Goal: Entertainment & Leisure: Consume media (video, audio)

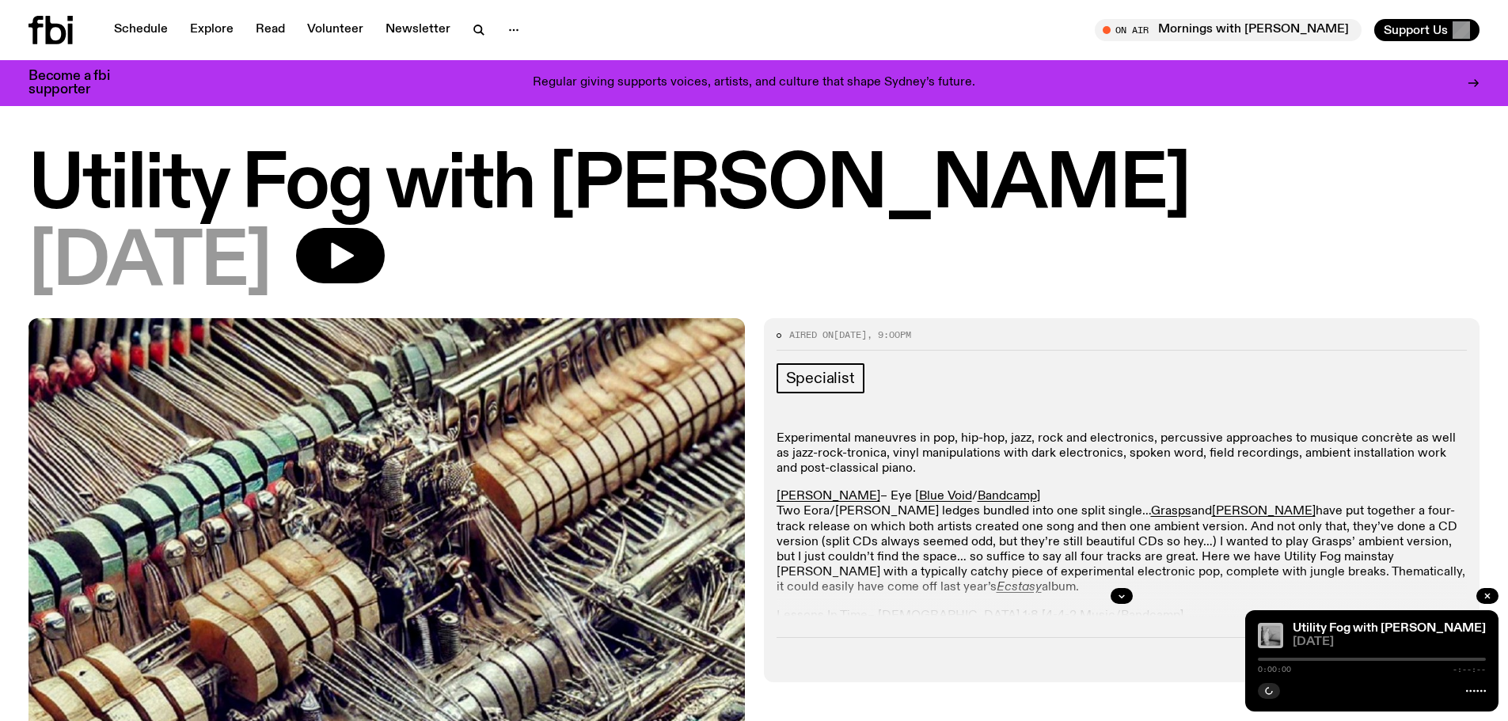
drag, startPoint x: 1490, startPoint y: 593, endPoint x: 1476, endPoint y: 566, distance: 30.4
click at [1490, 593] on icon "button" at bounding box center [1486, 595] width 9 height 9
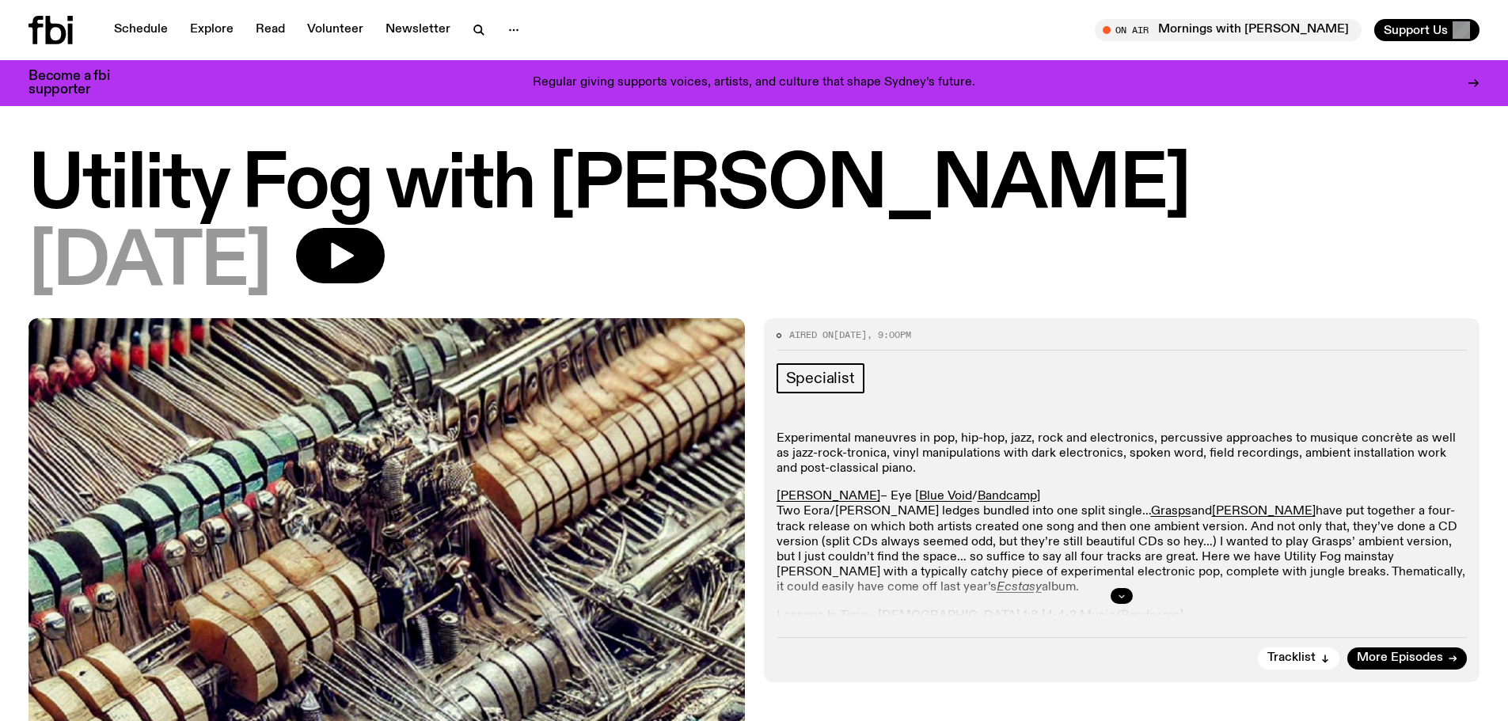
click at [1115, 594] on button "button" at bounding box center [1121, 596] width 22 height 16
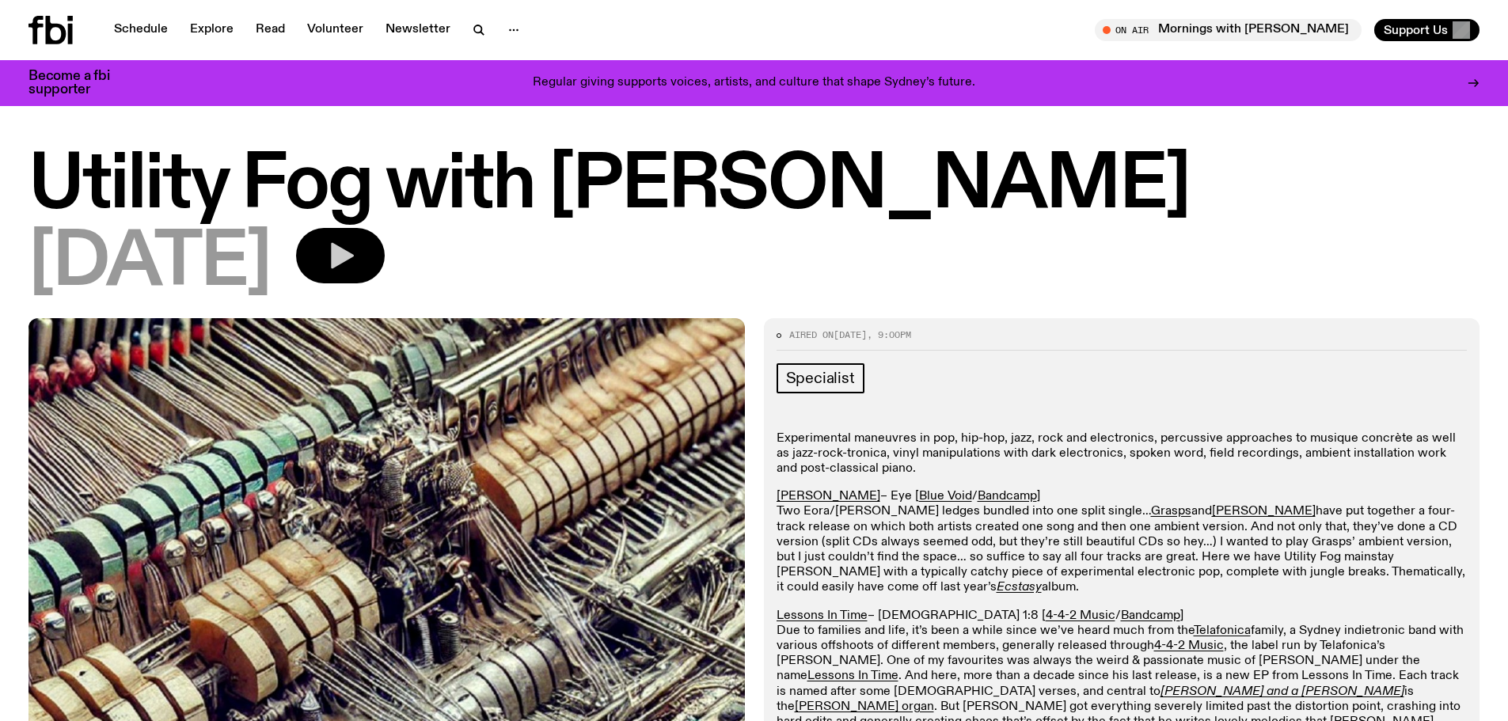
drag, startPoint x: 418, startPoint y: 256, endPoint x: 435, endPoint y: 254, distance: 17.6
click at [385, 256] on button "button" at bounding box center [340, 255] width 89 height 55
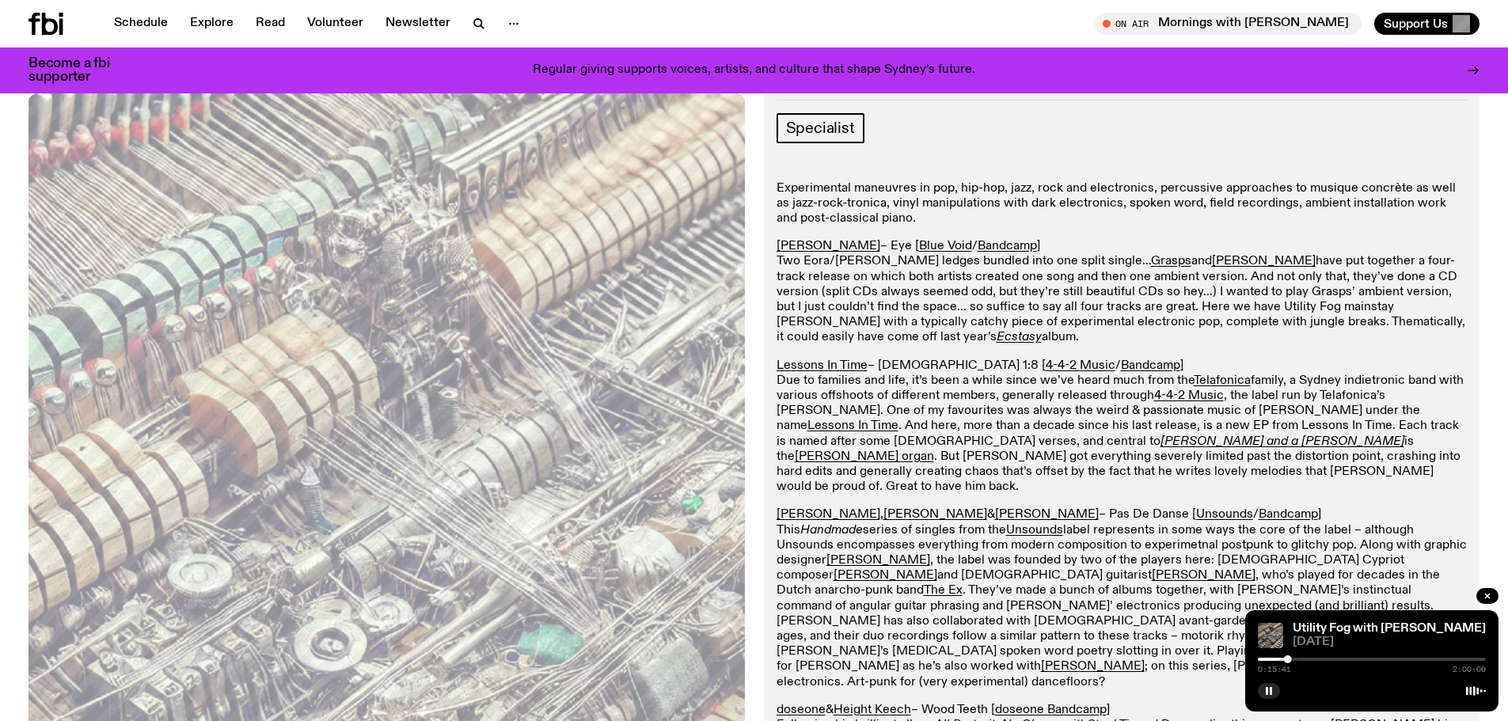
scroll to position [317, 0]
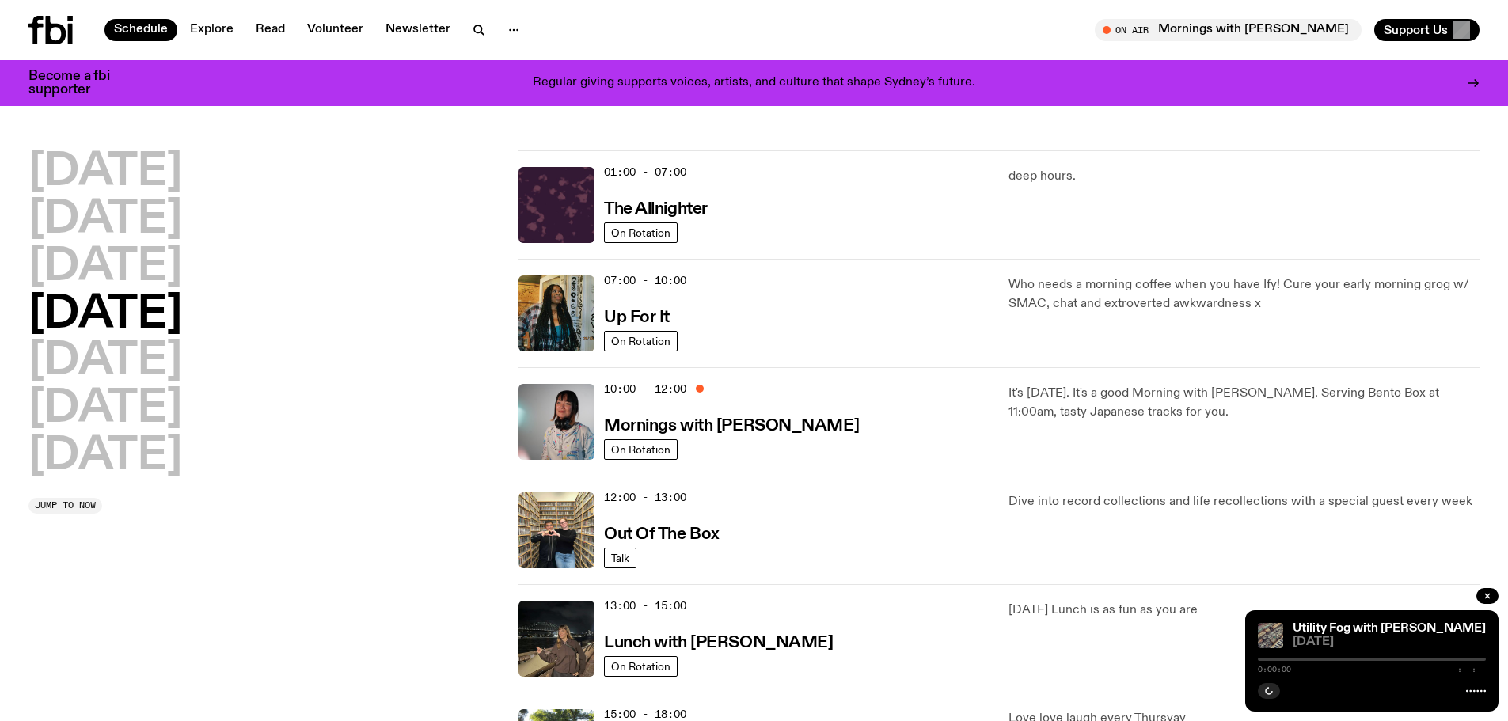
drag, startPoint x: 145, startPoint y: 451, endPoint x: 384, endPoint y: 451, distance: 239.0
click at [145, 451] on h2 "Sunday" at bounding box center [105, 456] width 154 height 44
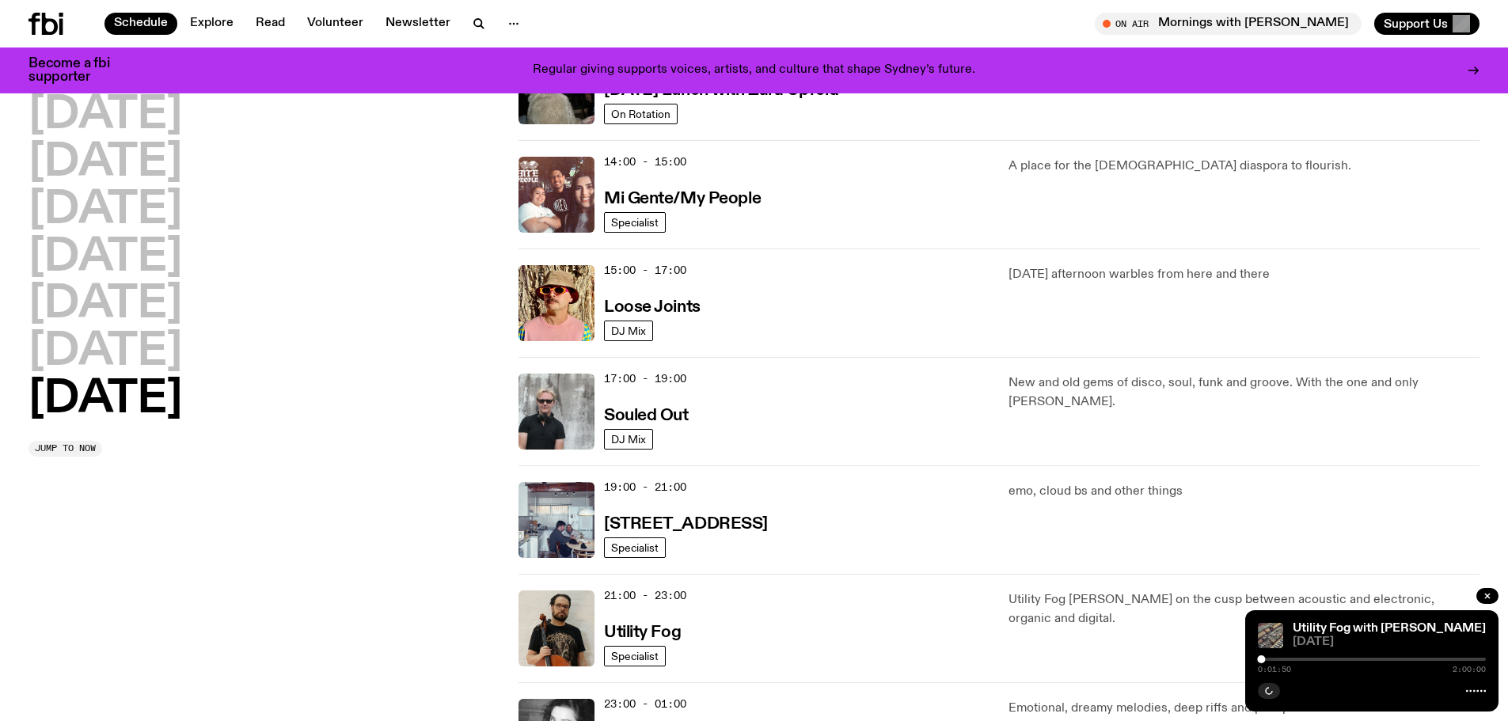
scroll to position [836, 0]
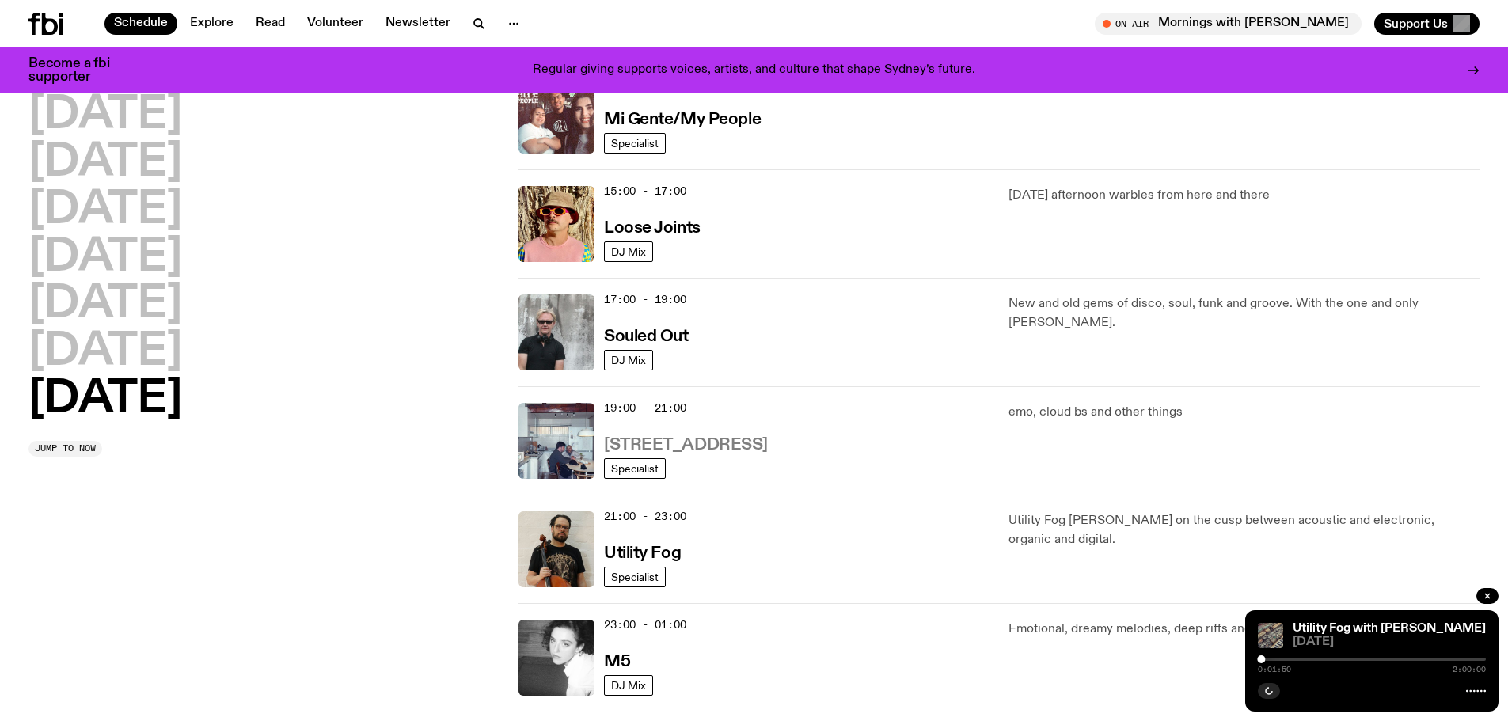
click at [658, 438] on h3 "704 W HIGH ST" at bounding box center [686, 445] width 164 height 17
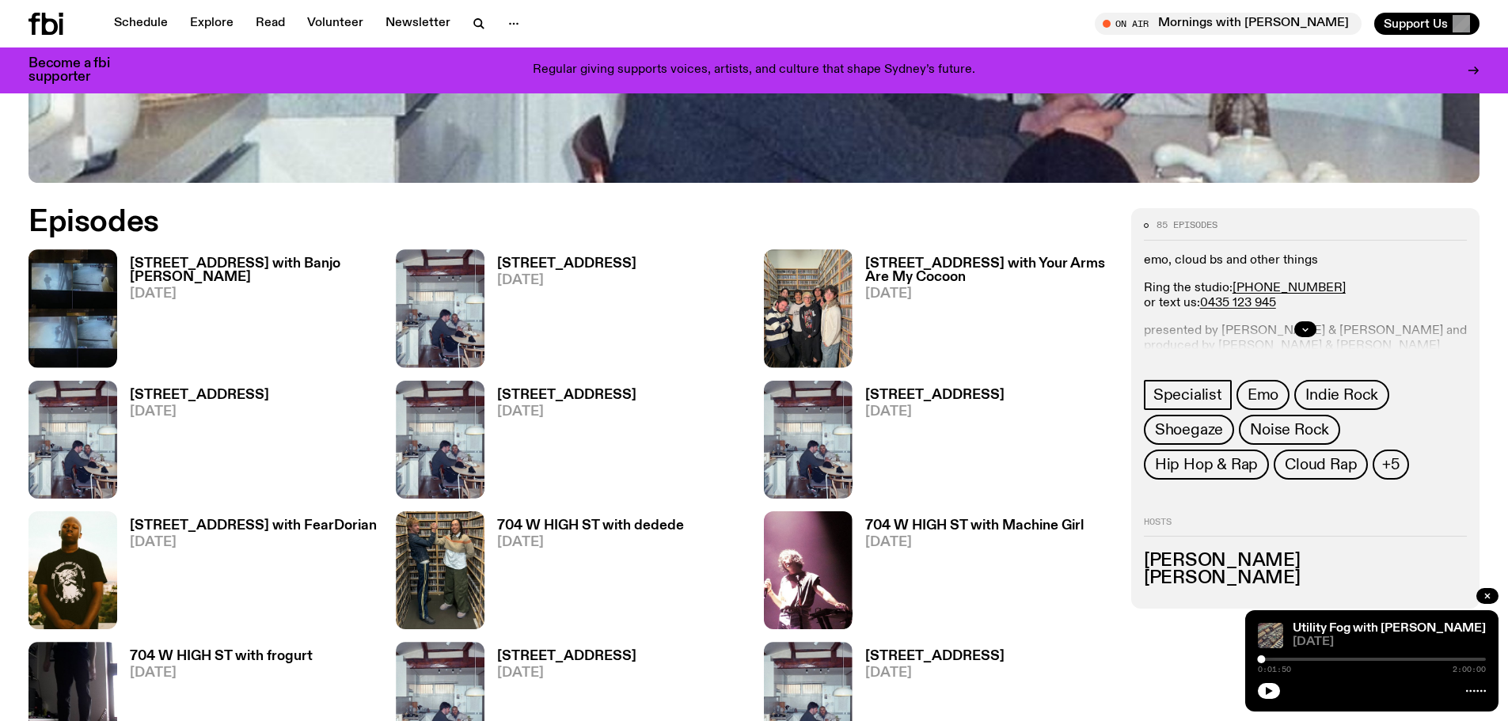
scroll to position [937, 0]
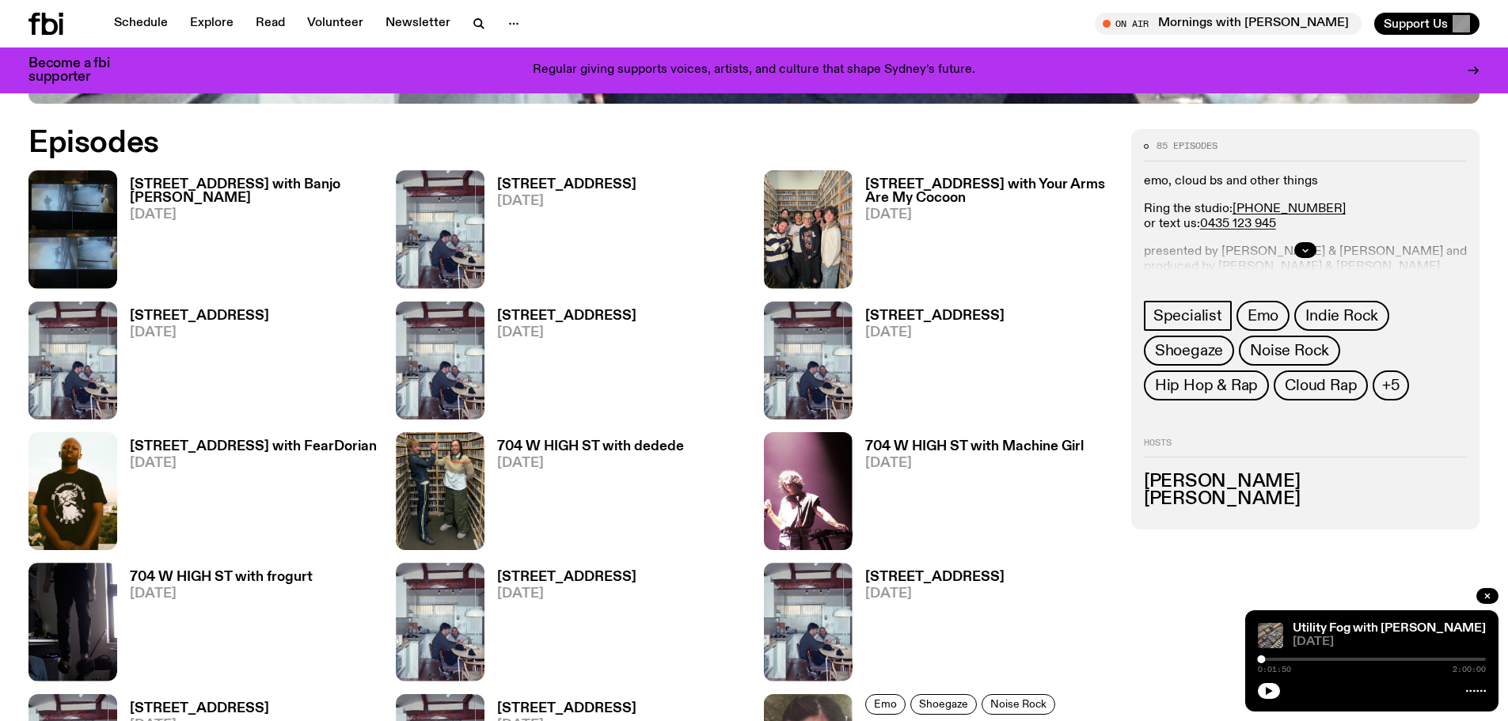
click at [266, 440] on h3 "704 W HIGH ST with FearDorian" at bounding box center [253, 446] width 247 height 13
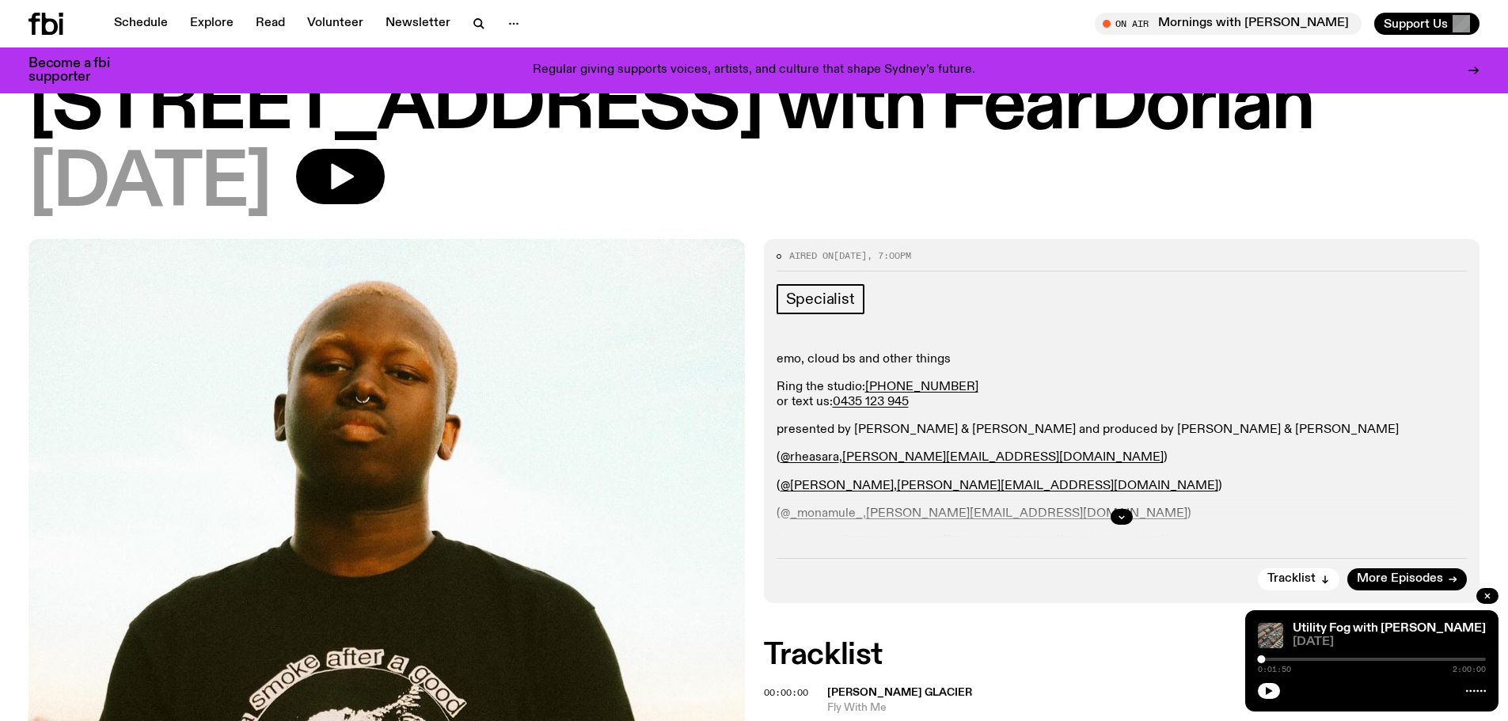
scroll to position [146, 0]
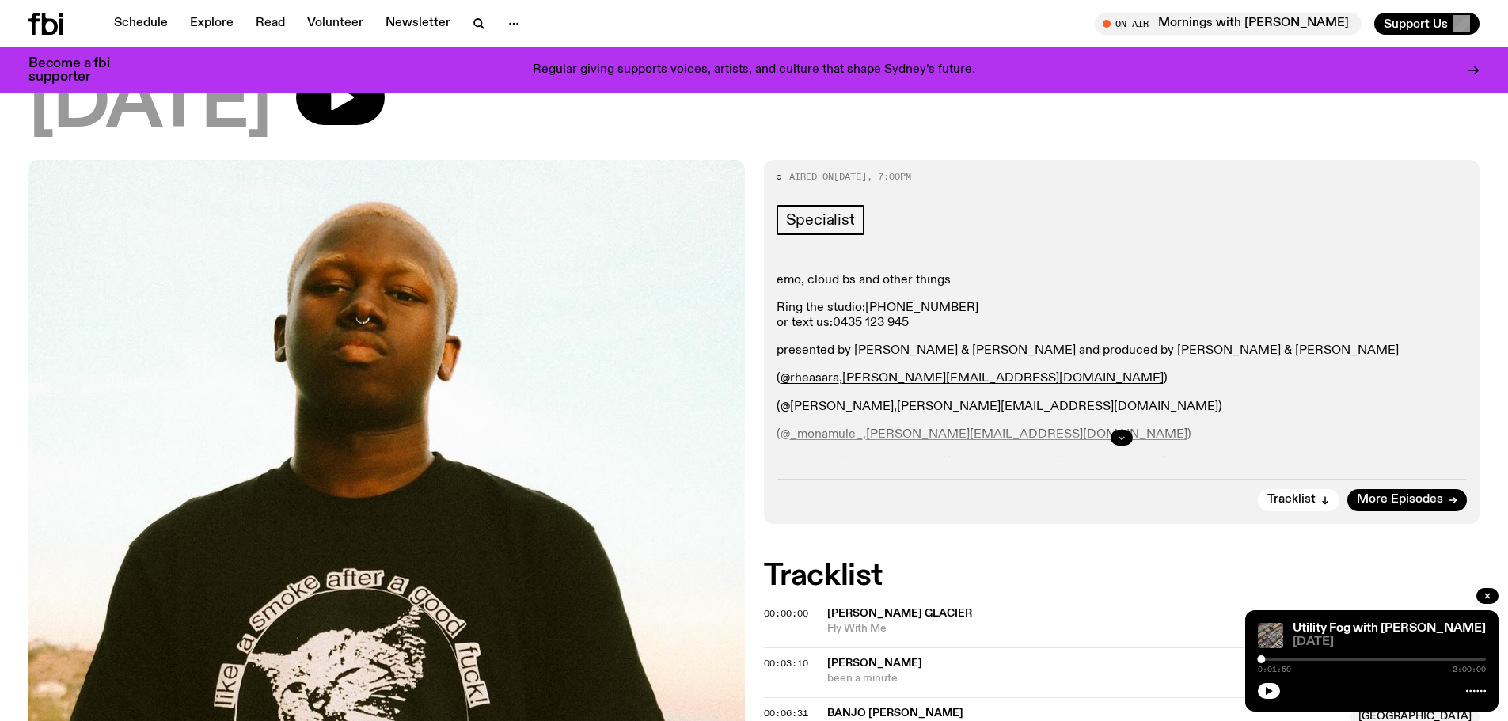
click at [1127, 431] on button "button" at bounding box center [1121, 438] width 22 height 16
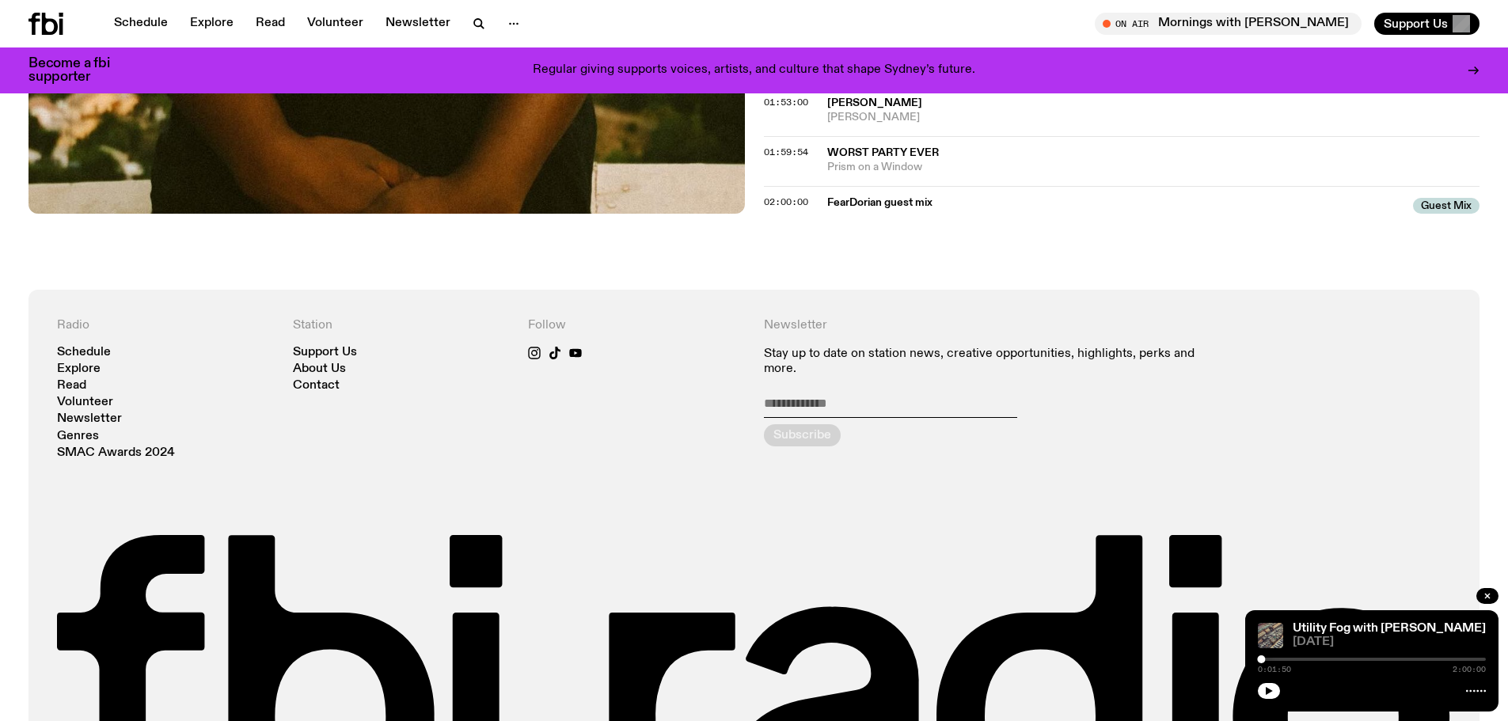
scroll to position [1699, 0]
